Goal: Check status: Check status

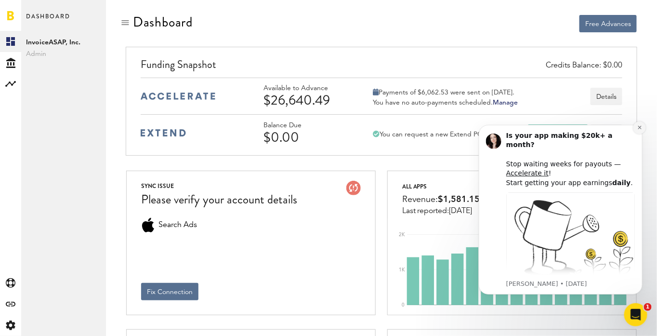
click at [638, 127] on icon "Dismiss notification" at bounding box center [638, 126] width 3 height 3
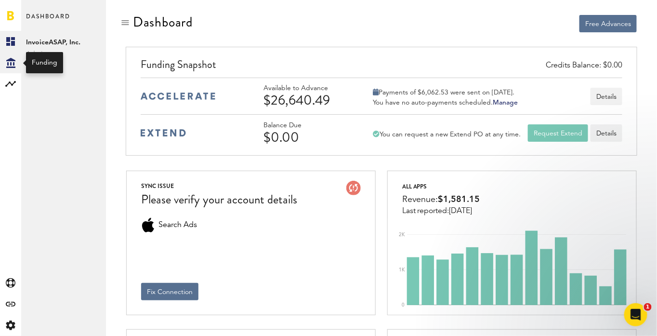
click at [8, 69] on div "Created with Sketch." at bounding box center [10, 62] width 21 height 21
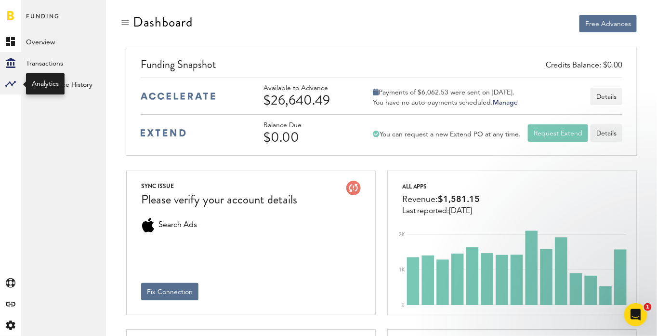
click at [8, 81] on rect at bounding box center [11, 84] width 12 height 12
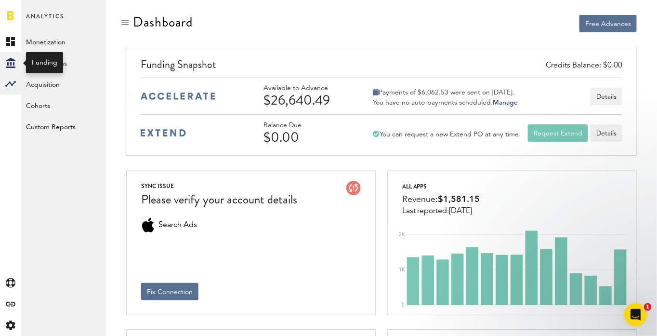
click at [9, 68] on div "Created with Sketch." at bounding box center [10, 62] width 21 height 21
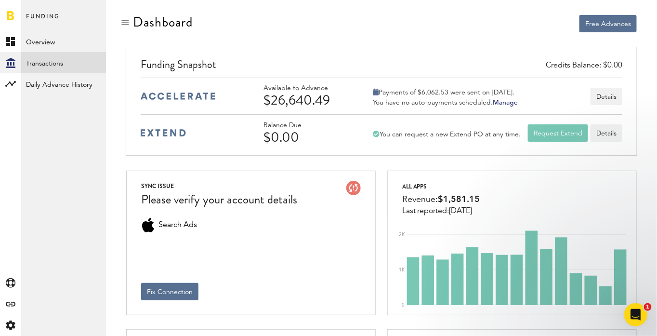
click at [78, 61] on link "Transactions" at bounding box center [63, 62] width 85 height 21
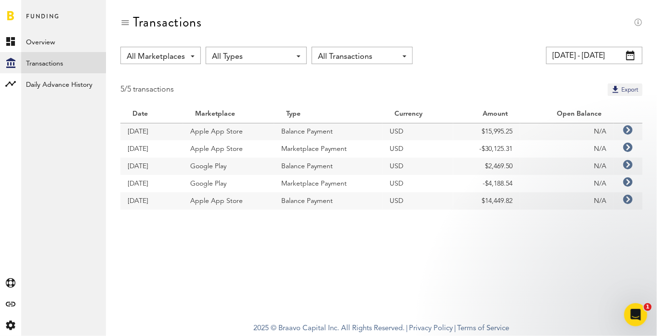
click at [627, 129] on icon at bounding box center [628, 130] width 10 height 10
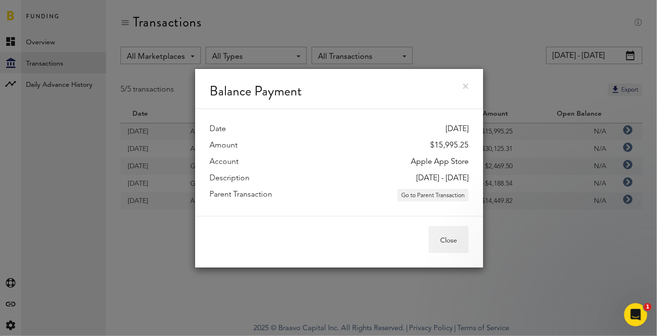
click at [466, 86] on link at bounding box center [466, 86] width 6 height 6
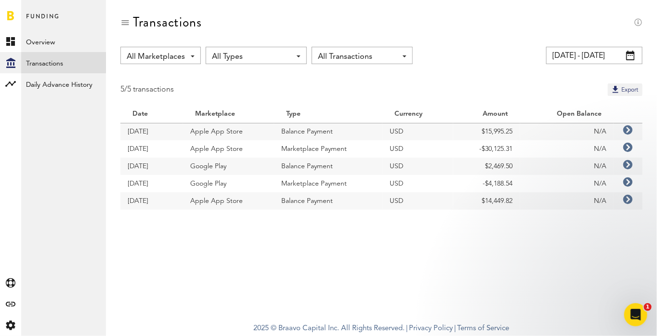
click at [629, 147] on icon at bounding box center [628, 148] width 10 height 10
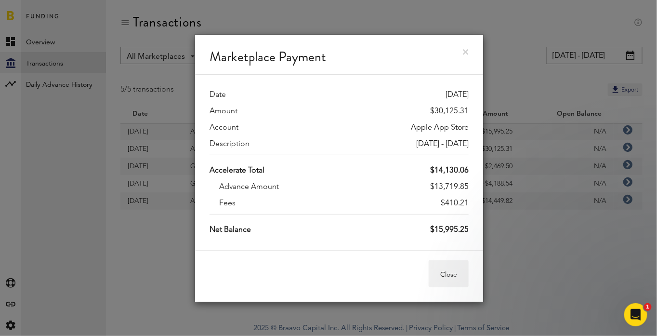
click at [466, 50] on link at bounding box center [466, 52] width 6 height 6
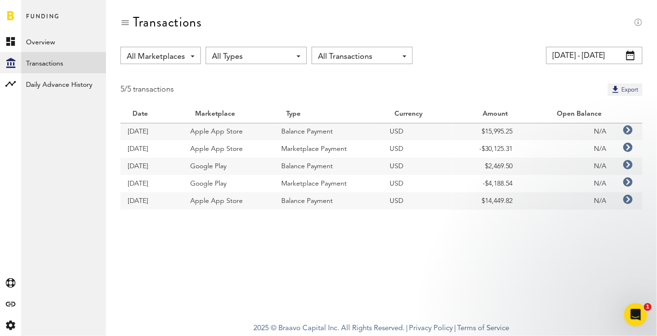
click at [629, 150] on icon at bounding box center [628, 148] width 10 height 10
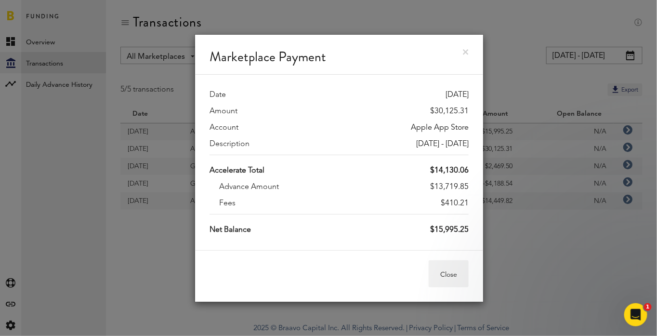
click at [468, 52] on link at bounding box center [466, 52] width 6 height 6
